Goal: Task Accomplishment & Management: Complete application form

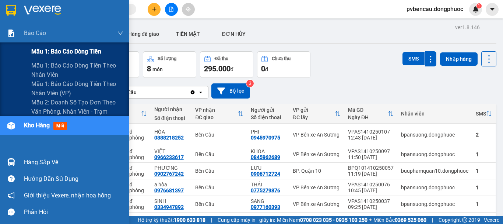
click at [61, 48] on span "Mẫu 1: Báo cáo dòng tiền" at bounding box center [66, 51] width 70 height 9
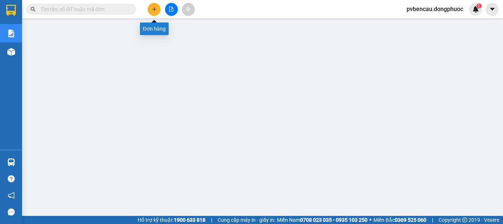
click at [154, 10] on icon "plus" at bounding box center [154, 9] width 5 height 5
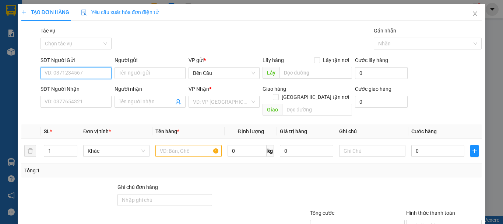
click at [69, 73] on input "SĐT Người Gửi" at bounding box center [76, 73] width 71 height 12
click at [84, 90] on div "0334947892 - SINH" at bounding box center [76, 88] width 62 height 8
type input "0334947892"
type input "SINH"
type input "0977160393"
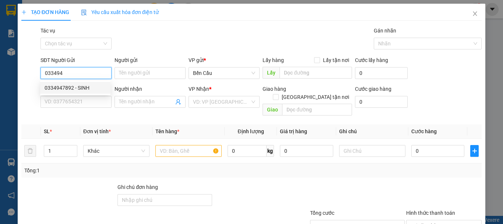
type input "SANG"
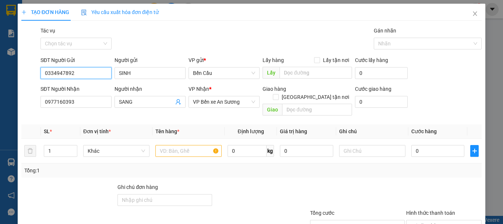
type input "95.000"
type input "0334947892"
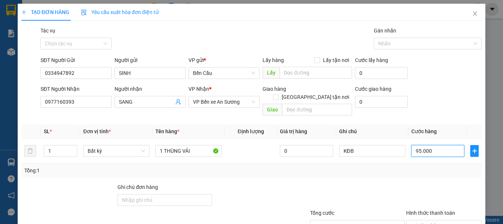
type input "1"
type input "10"
type input "100"
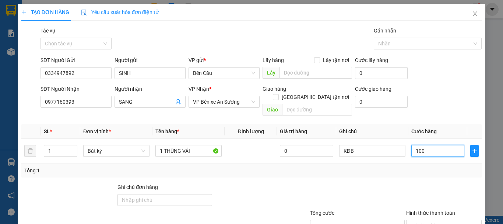
type input "100"
type input "1.000"
type input "100"
type input "100.000"
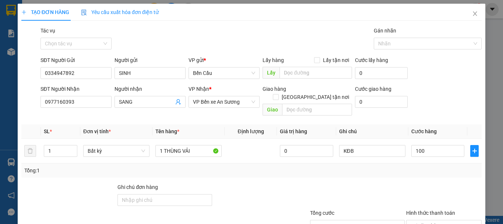
type input "100.000"
click at [345, 166] on div "Tổng: 1" at bounding box center [251, 170] width 455 height 8
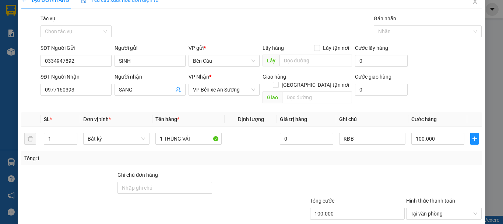
scroll to position [49, 0]
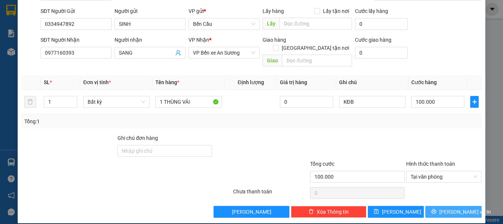
click at [449, 208] on span "[PERSON_NAME] và In" at bounding box center [466, 212] width 52 height 8
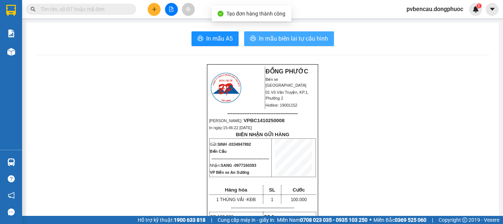
click at [289, 41] on span "In mẫu biên lai tự cấu hình" at bounding box center [293, 38] width 69 height 9
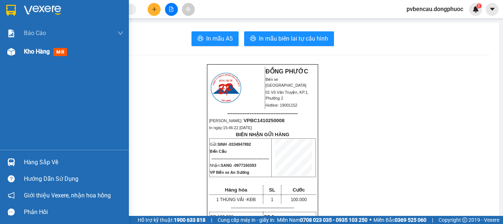
click at [13, 55] on img at bounding box center [11, 52] width 8 height 8
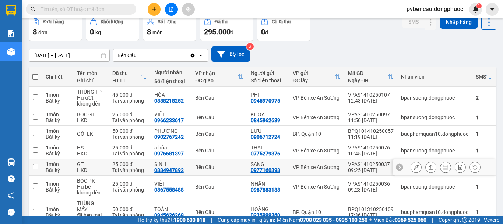
scroll to position [74, 0]
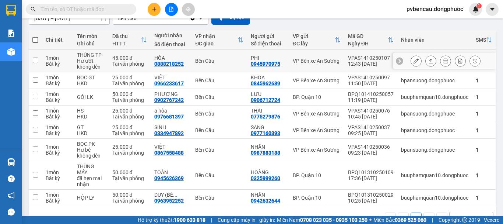
click at [88, 62] on div "Hư ướt không đền" at bounding box center [91, 64] width 28 height 12
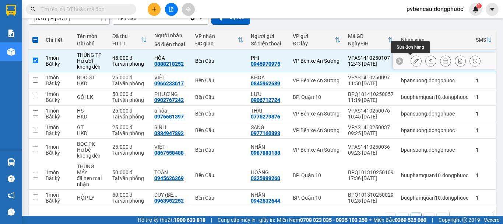
click at [426, 62] on button at bounding box center [431, 61] width 10 height 13
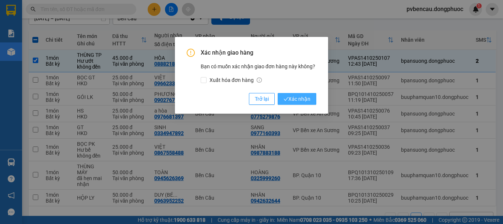
click at [307, 98] on span "Xác nhận" at bounding box center [297, 99] width 27 height 8
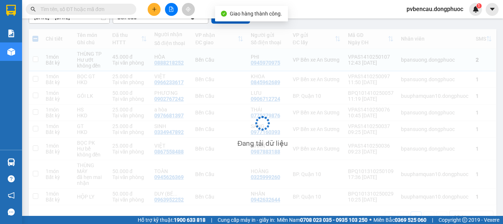
checkbox input "false"
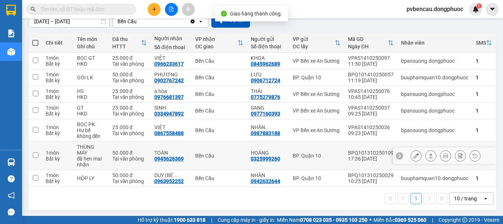
scroll to position [72, 0]
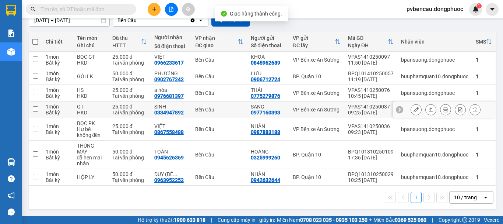
click at [105, 103] on td "GT HKD" at bounding box center [90, 109] width 35 height 17
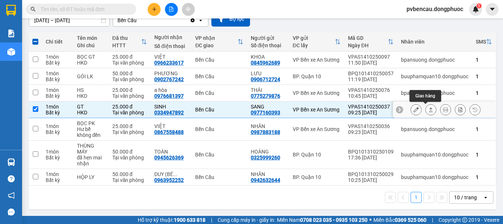
click at [428, 109] on button at bounding box center [431, 109] width 10 height 13
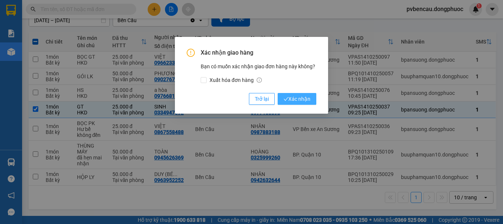
click at [295, 102] on span "Xác nhận" at bounding box center [297, 99] width 27 height 8
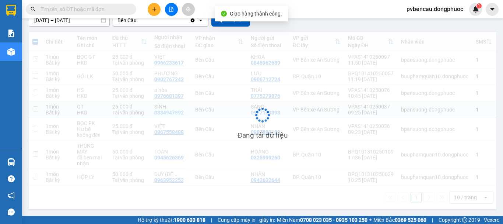
checkbox input "false"
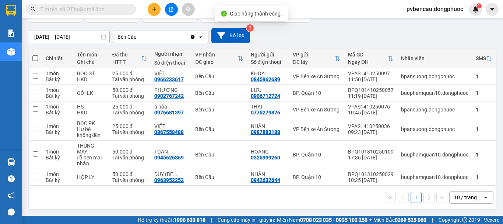
scroll to position [0, 0]
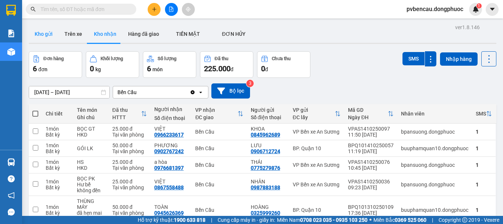
click at [52, 34] on button "Kho gửi" at bounding box center [44, 34] width 30 height 18
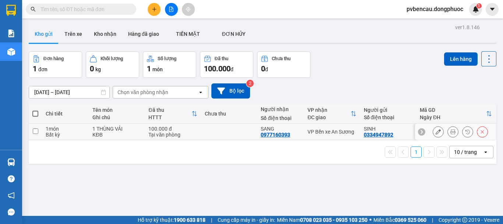
click at [149, 134] on div "Tại văn phòng" at bounding box center [173, 135] width 49 height 6
checkbox input "true"
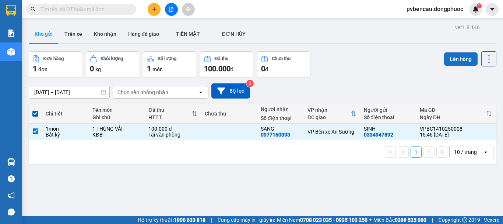
click at [455, 59] on button "Lên hàng" at bounding box center [462, 58] width 34 height 13
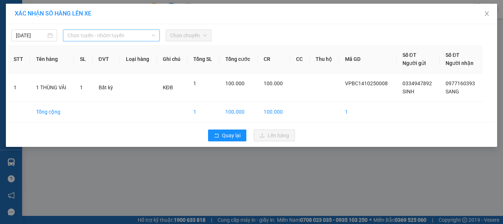
click at [142, 38] on span "Chọn tuyến - nhóm tuyến" at bounding box center [111, 35] width 88 height 11
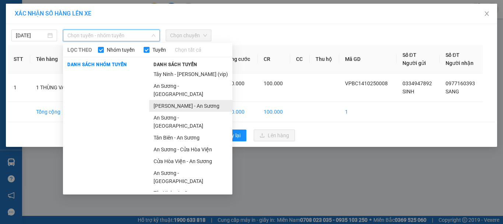
click at [165, 100] on li "[PERSON_NAME] - An Sương" at bounding box center [190, 106] width 83 height 12
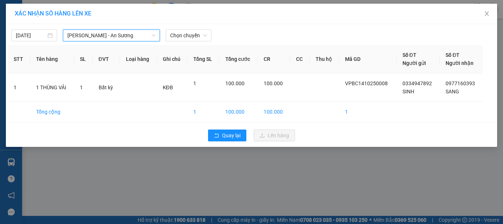
drag, startPoint x: 174, startPoint y: 34, endPoint x: 177, endPoint y: 42, distance: 8.4
click at [174, 34] on span "Chọn chuyến" at bounding box center [188, 35] width 37 height 11
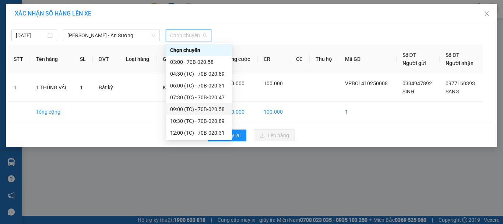
scroll to position [35, 0]
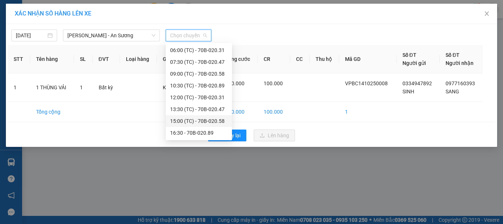
click at [203, 119] on div "15:00 (TC) - 70B-020.58" at bounding box center [199, 121] width 58 height 8
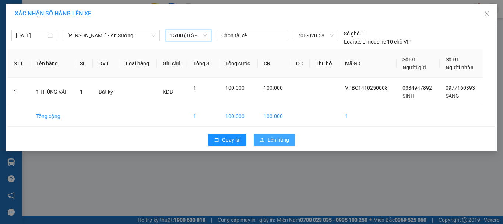
click at [271, 138] on span "Lên hàng" at bounding box center [278, 140] width 21 height 8
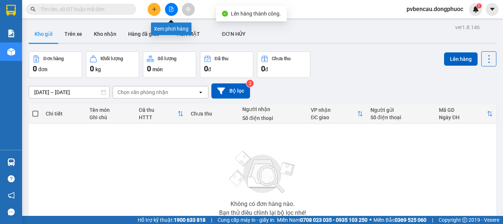
click at [172, 9] on icon "file-add" at bounding box center [171, 9] width 5 height 5
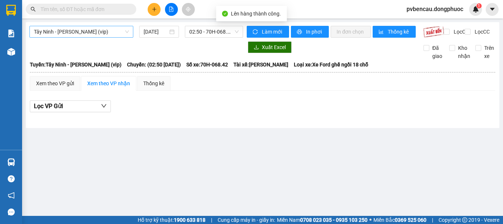
click at [86, 33] on span "Tây Ninh - [PERSON_NAME] (vip)" at bounding box center [81, 31] width 95 height 11
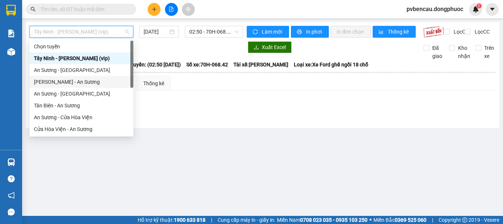
click at [58, 84] on div "[PERSON_NAME] - An Sương" at bounding box center [81, 82] width 95 height 8
type input "[DATE]"
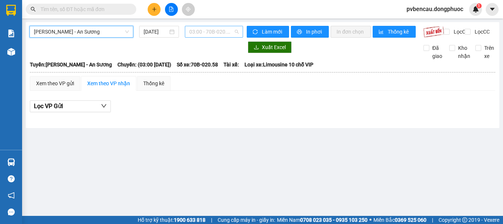
click at [202, 34] on span "03:00 - 70B-020.58" at bounding box center [213, 31] width 49 height 11
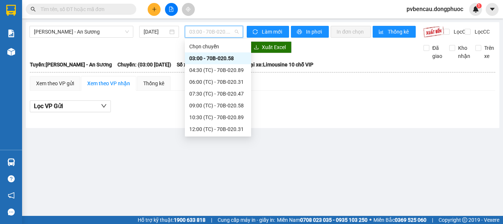
scroll to position [35, 0]
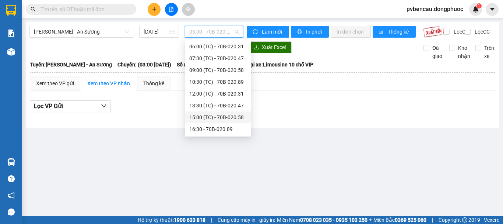
click at [217, 115] on div "15:00 (TC) - 70B-020.58" at bounding box center [218, 117] width 58 height 8
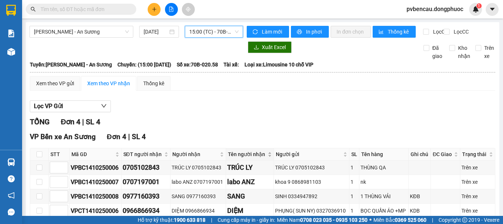
scroll to position [46, 0]
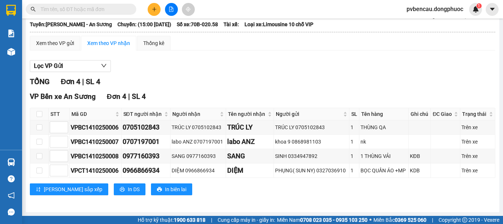
click at [146, 66] on div "Lọc VP Gửi" at bounding box center [263, 66] width 466 height 12
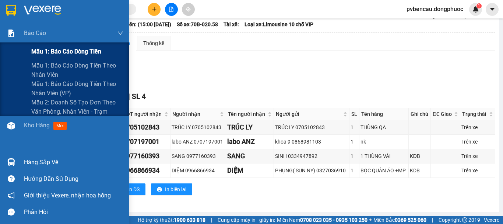
click at [48, 52] on span "Mẫu 1: Báo cáo dòng tiền" at bounding box center [66, 51] width 70 height 9
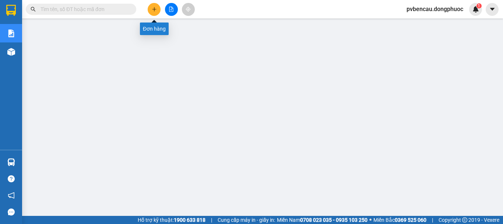
click at [157, 8] on icon "plus" at bounding box center [154, 9] width 5 height 5
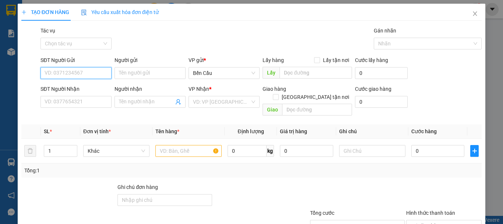
drag, startPoint x: 83, startPoint y: 77, endPoint x: 89, endPoint y: 77, distance: 6.3
click at [85, 77] on input "SĐT Người Gửi" at bounding box center [76, 73] width 71 height 12
click at [82, 86] on div "0334947892 - SINH" at bounding box center [76, 88] width 62 height 8
type input "0334947892"
type input "SINH"
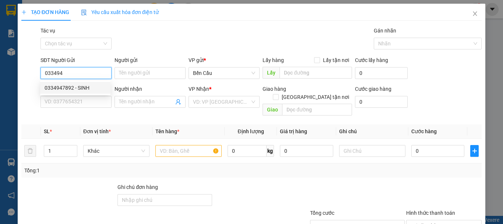
type input "0977160393"
type input "SANG"
type input "100.000"
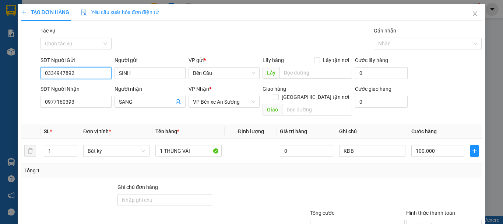
scroll to position [49, 0]
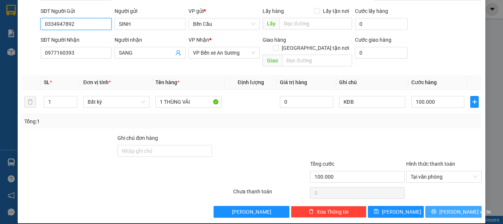
type input "0334947892"
click at [441, 206] on button "[PERSON_NAME] và In" at bounding box center [454, 212] width 56 height 12
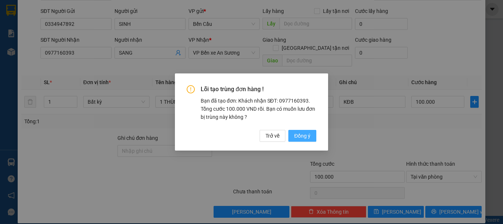
click at [301, 134] on span "Đồng ý" at bounding box center [303, 136] width 16 height 8
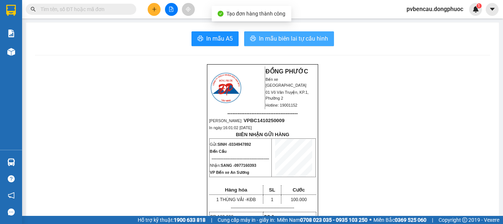
click at [280, 36] on span "In mẫu biên lai tự cấu hình" at bounding box center [293, 38] width 69 height 9
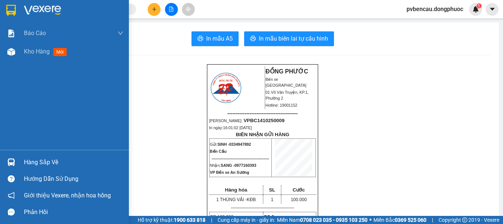
drag, startPoint x: 11, startPoint y: 52, endPoint x: 55, endPoint y: 66, distance: 46.7
click at [11, 52] on img at bounding box center [11, 52] width 8 height 8
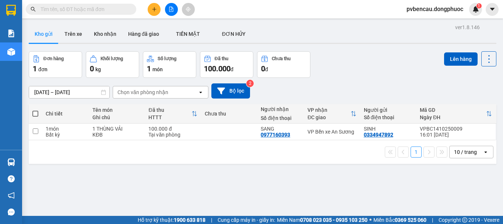
click at [131, 160] on div "1 10 / trang open" at bounding box center [263, 152] width 468 height 24
click at [130, 168] on div "ver 1.8.146 Kho gửi Trên xe Kho nhận Hàng đã giao TIỀN MẶT ĐƠN HỦY Đơn hàng 1…" at bounding box center [263, 134] width 474 height 224
click at [83, 192] on div "ver 1.8.146 Kho gửi Trên xe Kho nhận Hàng đã giao TIỀN MẶT ĐƠN HỦY Đơn hàng 1…" at bounding box center [263, 134] width 474 height 224
click at [163, 167] on div "ver 1.8.146 Kho gửi Trên xe Kho nhận Hàng đã giao TIỀN MẶT ĐƠN HỦY Đơn hàng 1…" at bounding box center [263, 134] width 474 height 224
drag, startPoint x: 352, startPoint y: 174, endPoint x: 348, endPoint y: 174, distance: 4.1
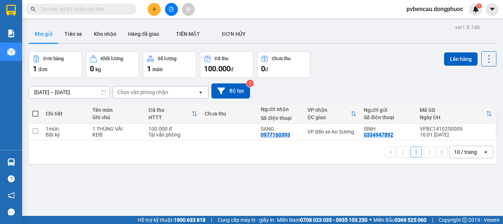
click at [352, 174] on div "ver 1.8.146 Kho gửi Trên xe Kho nhận Hàng đã giao TIỀN MẶT ĐƠN HỦY Đơn hàng 1…" at bounding box center [263, 134] width 474 height 224
click at [122, 196] on div "ver 1.8.146 Kho gửi Trên xe Kho nhận Hàng đã giao TIỀN MẶT ĐƠN HỦY Đơn hàng 1…" at bounding box center [263, 134] width 474 height 224
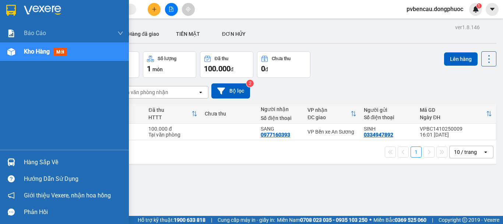
drag, startPoint x: 17, startPoint y: 161, endPoint x: 29, endPoint y: 163, distance: 12.7
click at [16, 161] on div at bounding box center [11, 162] width 13 height 13
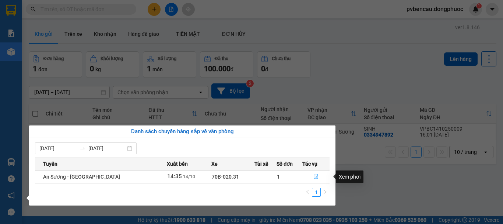
click at [315, 175] on icon "file-done" at bounding box center [316, 176] width 5 height 5
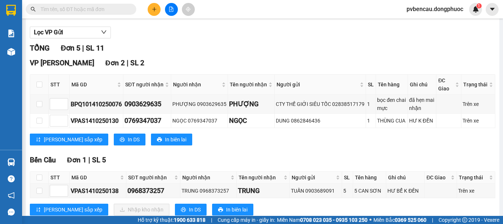
scroll to position [111, 0]
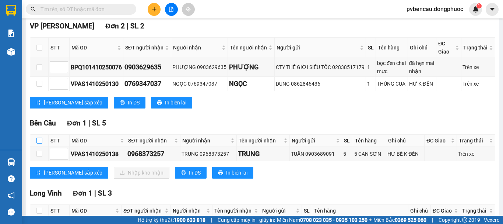
drag, startPoint x: 39, startPoint y: 144, endPoint x: 43, endPoint y: 147, distance: 4.0
click at [39, 143] on input "checkbox" at bounding box center [39, 140] width 6 height 6
checkbox input "true"
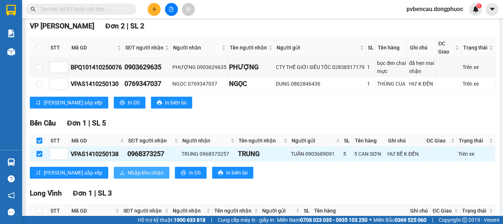
click at [114, 177] on button "Nhập kho nhận" at bounding box center [142, 173] width 56 height 12
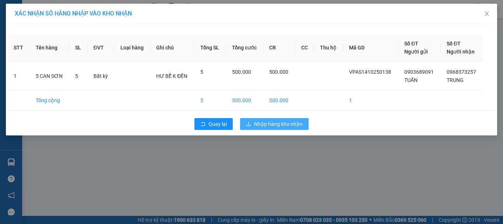
click at [276, 122] on span "Nhập hàng kho nhận" at bounding box center [278, 124] width 49 height 8
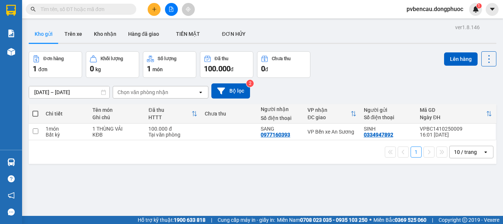
click at [133, 158] on div "1 10 / trang open" at bounding box center [263, 152] width 468 height 24
